Goal: Navigation & Orientation: Find specific page/section

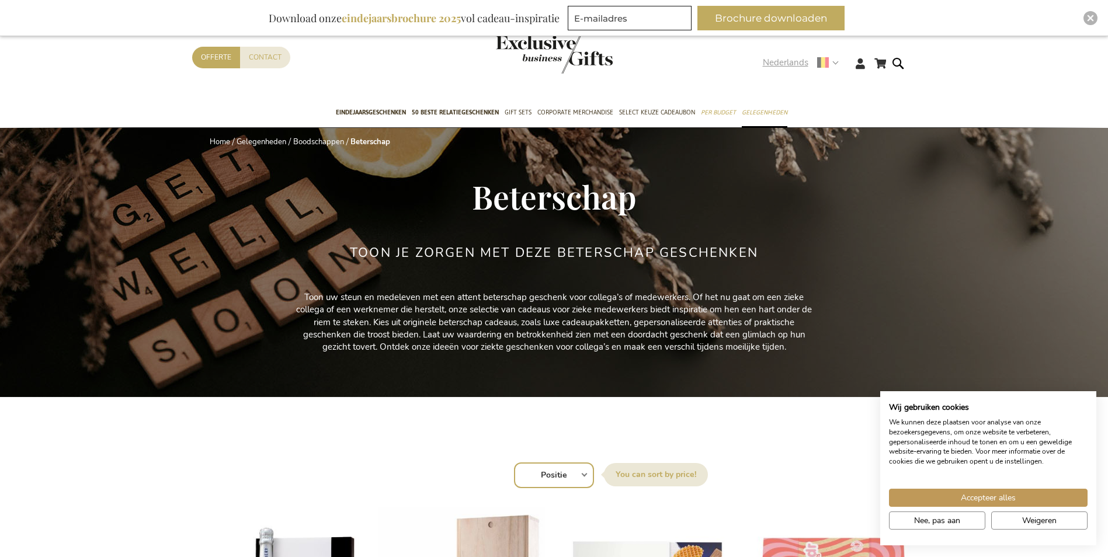
click at [836, 61] on strong "Nederlands" at bounding box center [800, 62] width 75 height 13
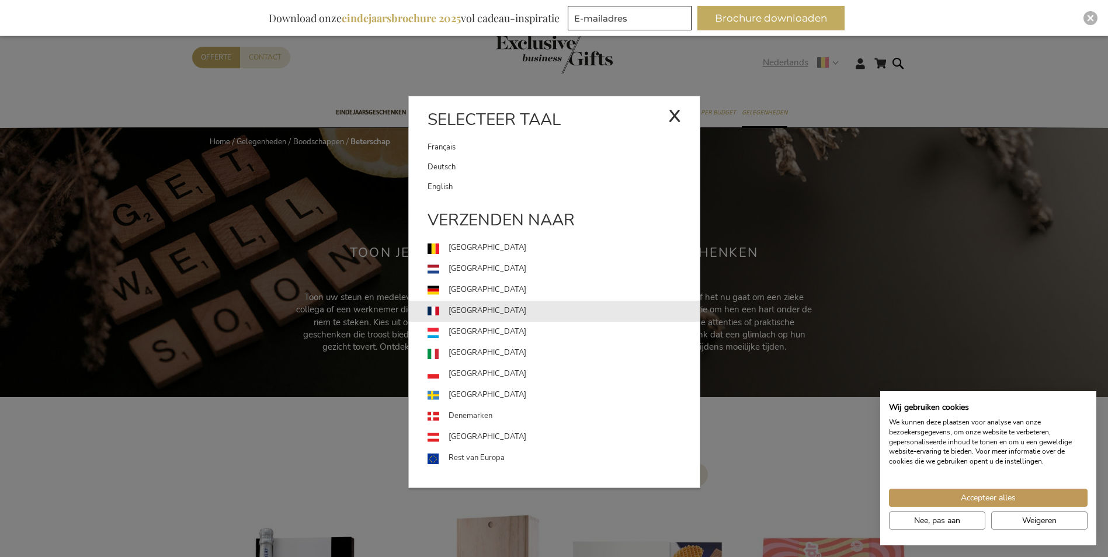
click at [457, 311] on link "[GEOGRAPHIC_DATA]" at bounding box center [563, 311] width 272 height 21
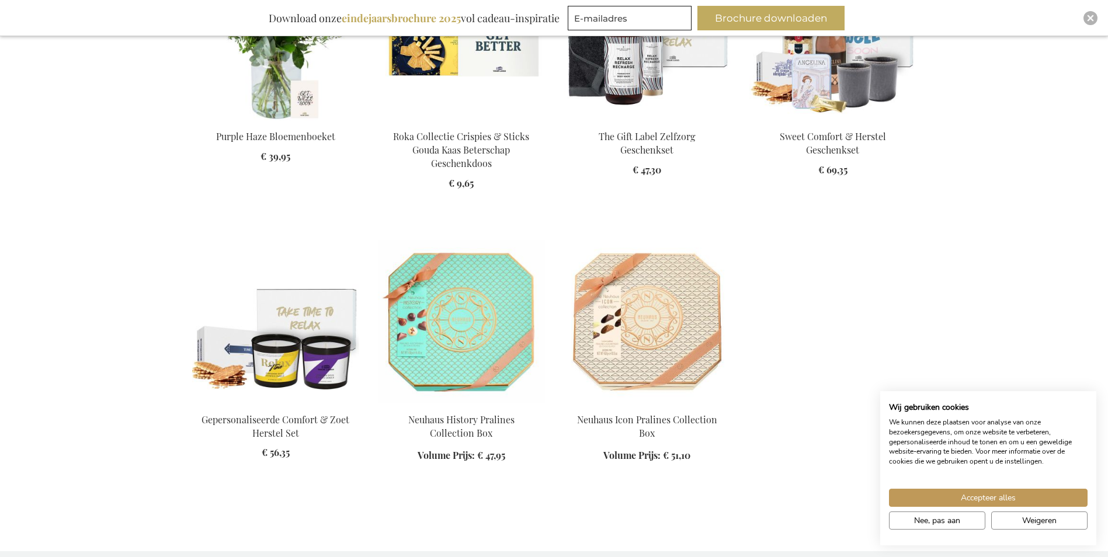
scroll to position [1109, 0]
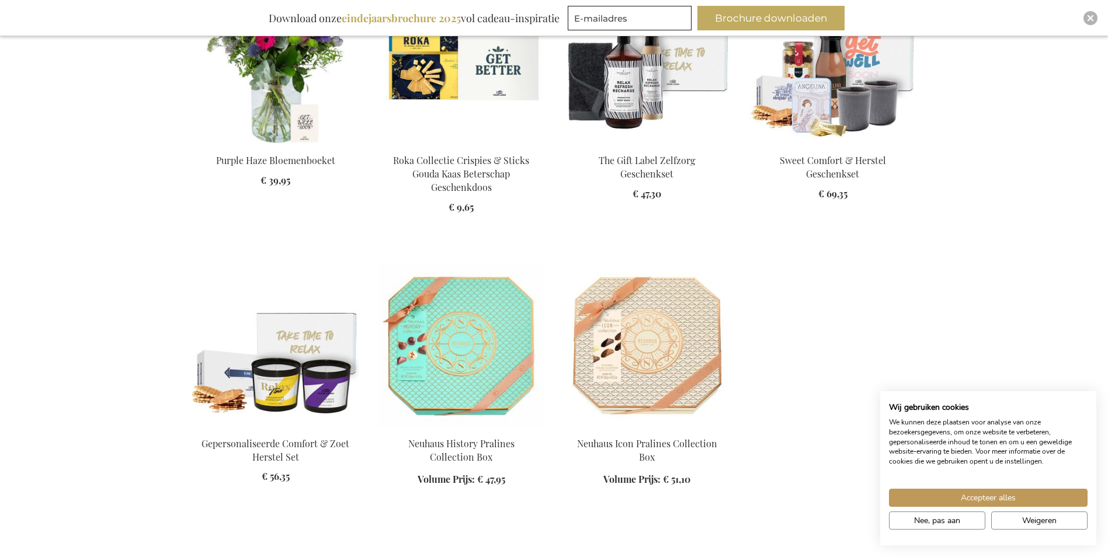
scroll to position [1460, 0]
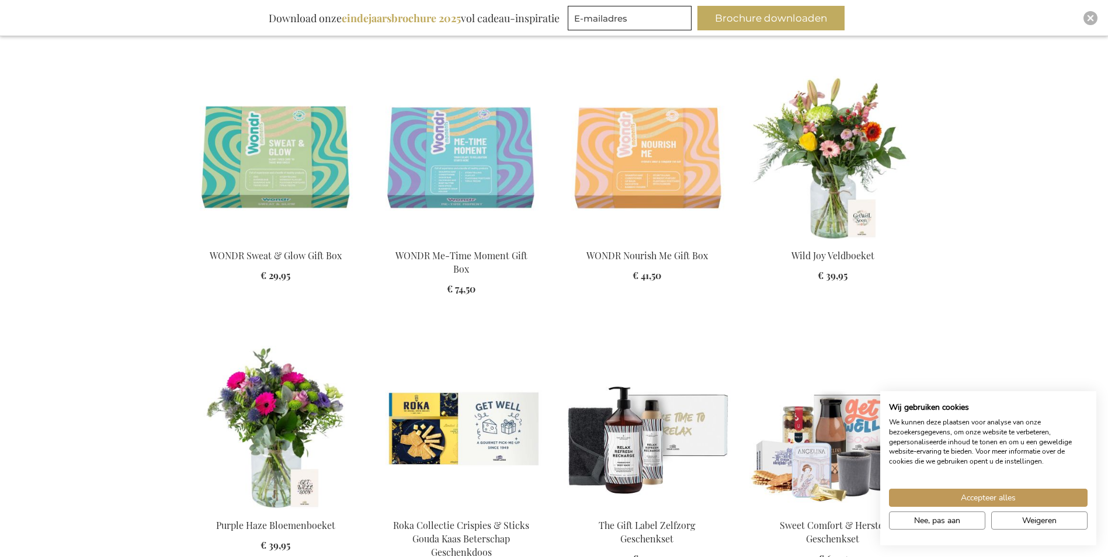
scroll to position [409, 0]
